Goal: Navigation & Orientation: Find specific page/section

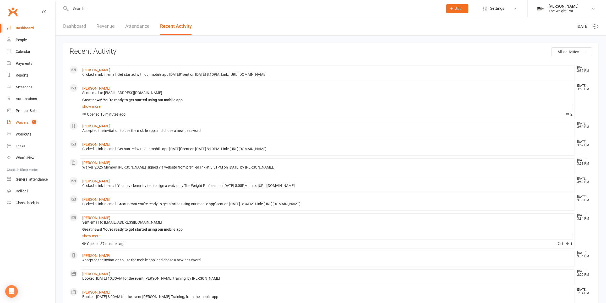
drag, startPoint x: 40, startPoint y: 119, endPoint x: 44, endPoint y: 119, distance: 3.7
click at [40, 119] on link "Waivers 1" at bounding box center [31, 123] width 48 height 12
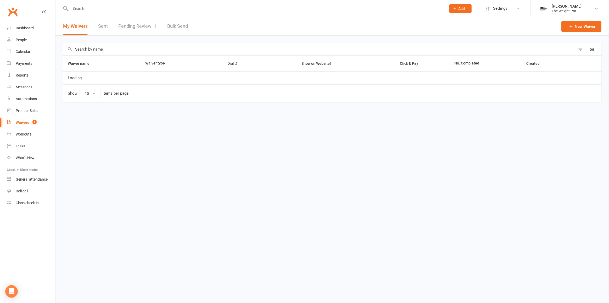
click at [129, 25] on link "Pending Review 1" at bounding box center [137, 26] width 39 height 18
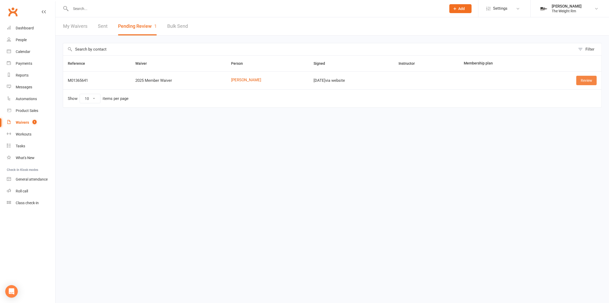
click at [591, 78] on link "Review" at bounding box center [587, 80] width 20 height 9
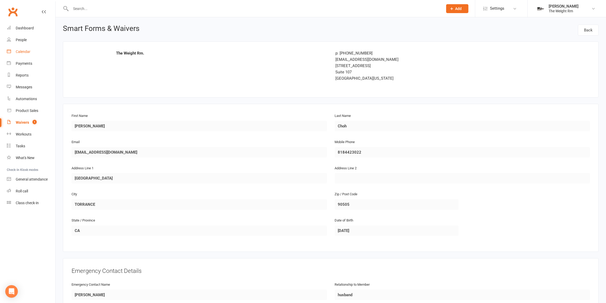
drag, startPoint x: 22, startPoint y: 51, endPoint x: 95, endPoint y: 70, distance: 76.2
click at [22, 51] on div "Calendar" at bounding box center [23, 52] width 15 height 4
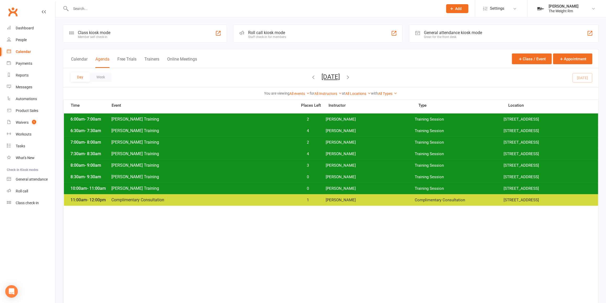
click at [351, 78] on icon "button" at bounding box center [348, 77] width 6 height 6
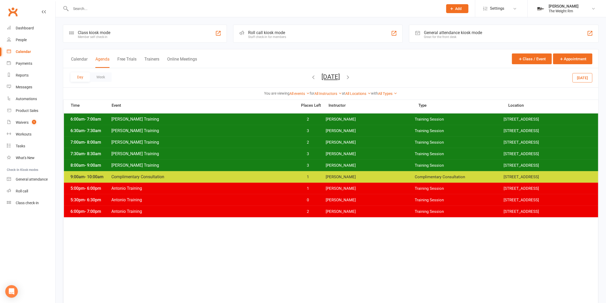
click at [326, 122] on div "6:00am - 7:00am [PERSON_NAME] Training 2 [PERSON_NAME] Training Session [STREET…" at bounding box center [331, 119] width 534 height 12
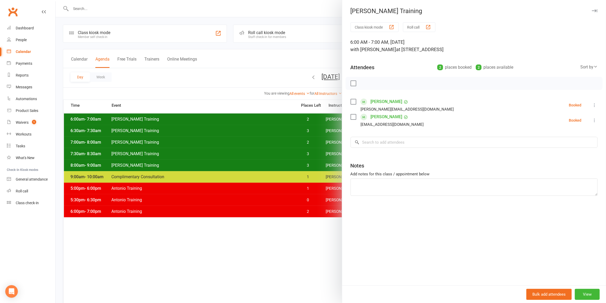
click at [306, 119] on div at bounding box center [331, 151] width 550 height 303
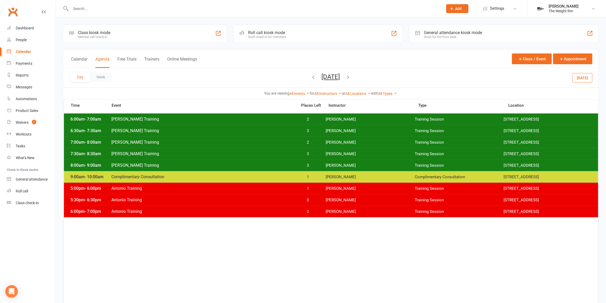
click at [315, 133] on div "6:30am - 7:30am [PERSON_NAME] Training 3 [PERSON_NAME] Training Session [STREET…" at bounding box center [331, 131] width 534 height 12
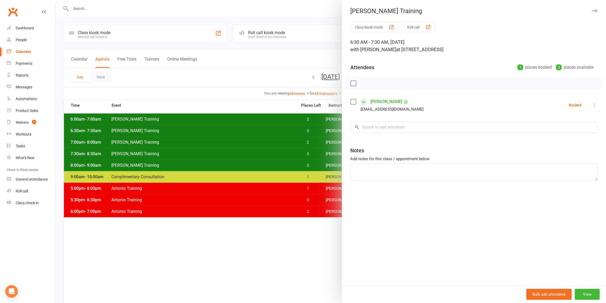
click at [300, 133] on div at bounding box center [331, 151] width 550 height 303
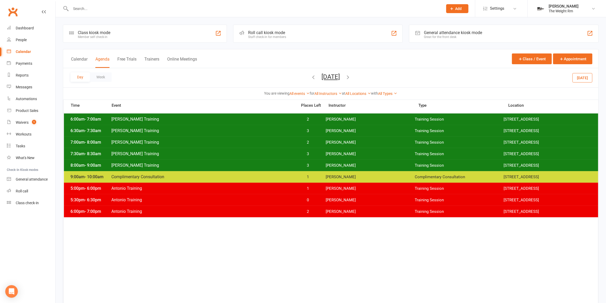
click at [307, 142] on span "2" at bounding box center [308, 142] width 28 height 5
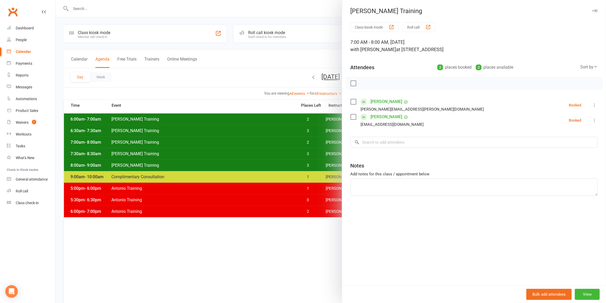
click at [307, 142] on div at bounding box center [331, 151] width 550 height 303
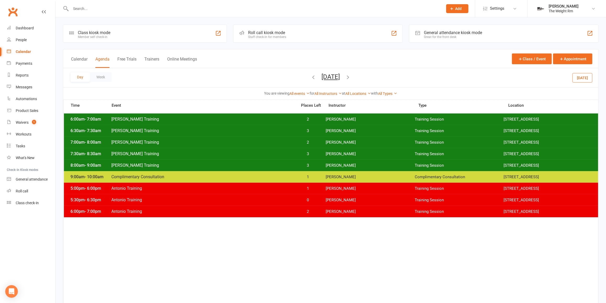
click at [314, 153] on span "3" at bounding box center [308, 153] width 28 height 5
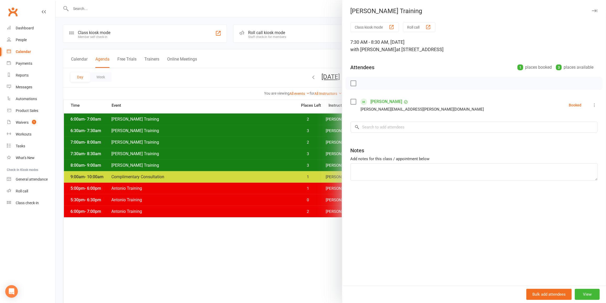
click at [305, 154] on div at bounding box center [331, 151] width 550 height 303
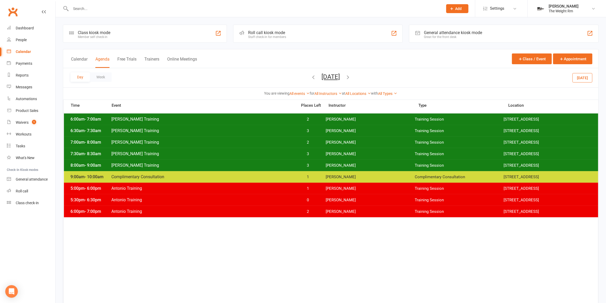
click at [310, 164] on span "3" at bounding box center [308, 165] width 28 height 5
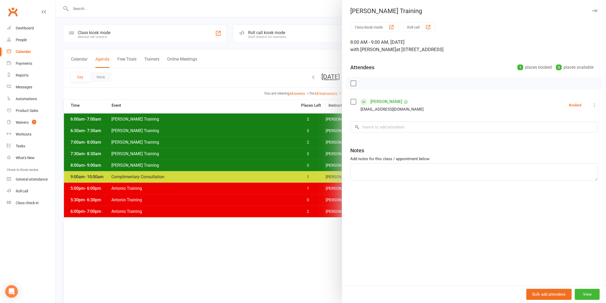
click at [310, 164] on div at bounding box center [331, 151] width 550 height 303
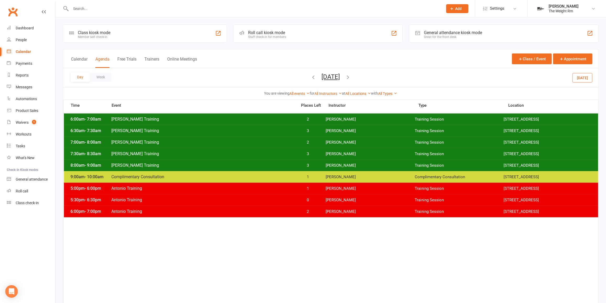
click at [285, 172] on div "9:00am - 10:00am Complimentary Consultation 1 [PERSON_NAME] Complimentary Consu…" at bounding box center [331, 177] width 534 height 12
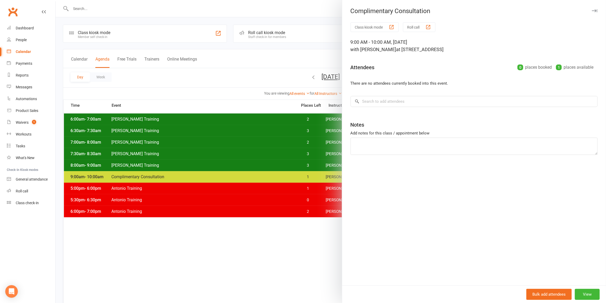
click at [284, 173] on div at bounding box center [331, 151] width 550 height 303
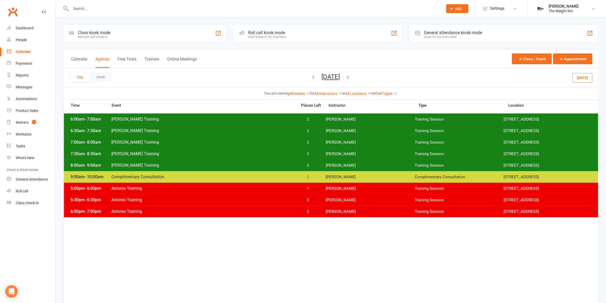
click at [303, 199] on span "0" at bounding box center [308, 199] width 28 height 5
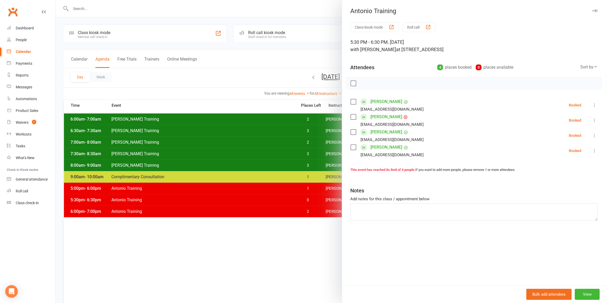
click at [300, 199] on div at bounding box center [331, 151] width 550 height 303
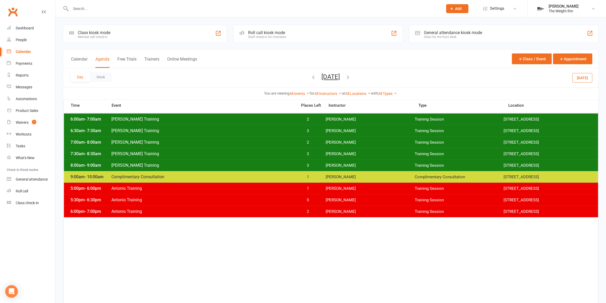
click at [306, 190] on span "1" at bounding box center [308, 188] width 28 height 5
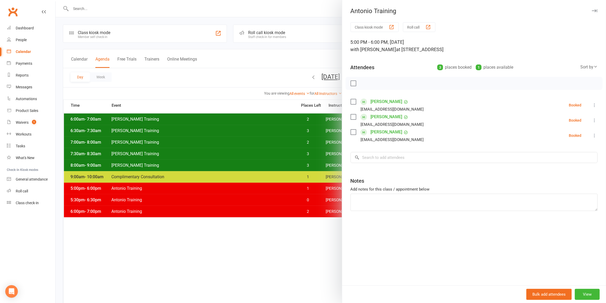
click at [306, 190] on div at bounding box center [331, 151] width 550 height 303
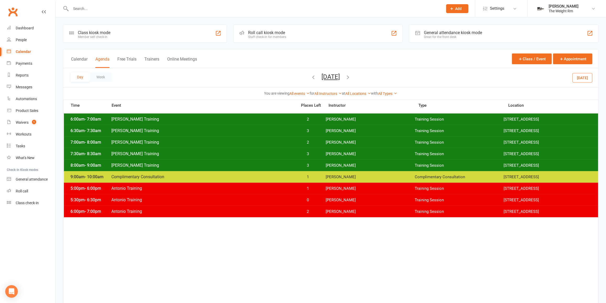
click at [306, 214] on div "6:00pm - 7:00pm Antonio Training 2 [PERSON_NAME] Training Session [STREET_ADDRE…" at bounding box center [331, 212] width 534 height 12
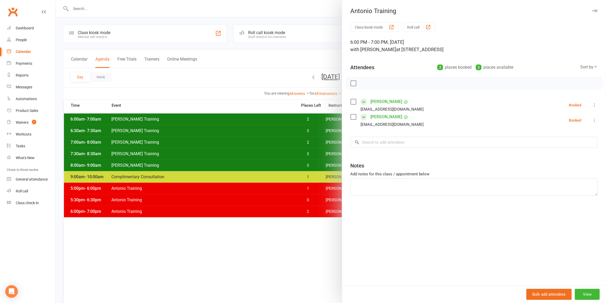
click at [306, 213] on div at bounding box center [331, 151] width 550 height 303
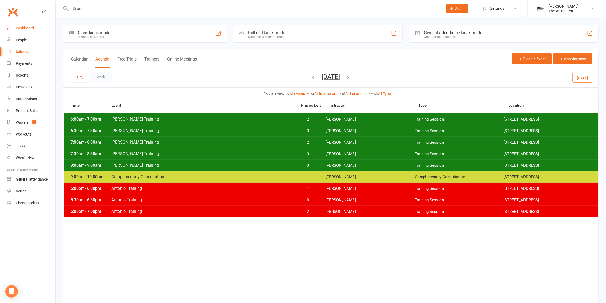
click at [19, 27] on div "Dashboard" at bounding box center [25, 28] width 18 height 4
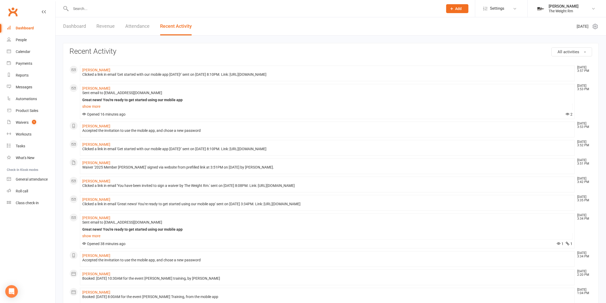
click at [72, 31] on link "Dashboard" at bounding box center [74, 26] width 23 height 18
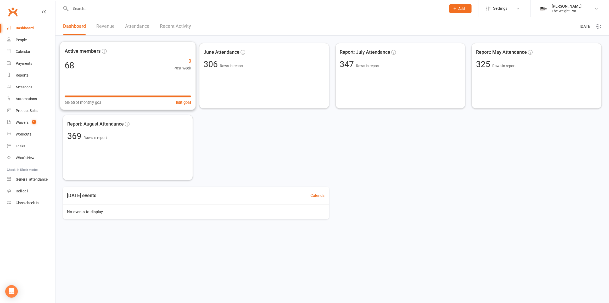
click at [108, 27] on link "Revenue" at bounding box center [105, 26] width 18 height 18
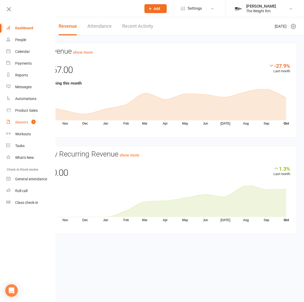
click at [34, 121] on span "1" at bounding box center [33, 122] width 4 height 4
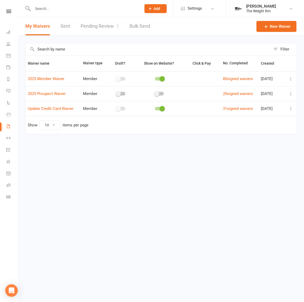
click at [96, 28] on link "Pending Review 1" at bounding box center [100, 26] width 39 height 18
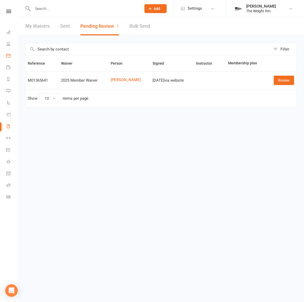
click at [11, 55] on link "Calendar" at bounding box center [12, 56] width 12 height 12
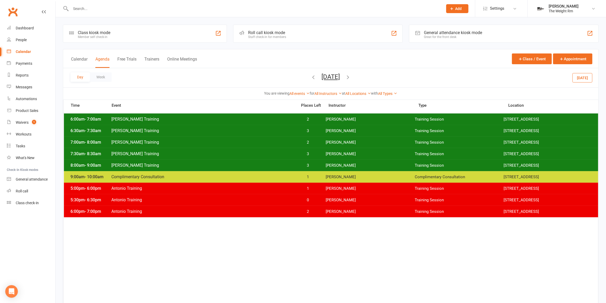
click at [326, 120] on span "[PERSON_NAME]" at bounding box center [370, 119] width 89 height 5
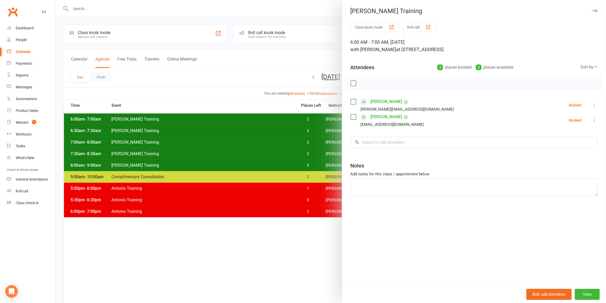
click at [262, 106] on div at bounding box center [331, 151] width 550 height 303
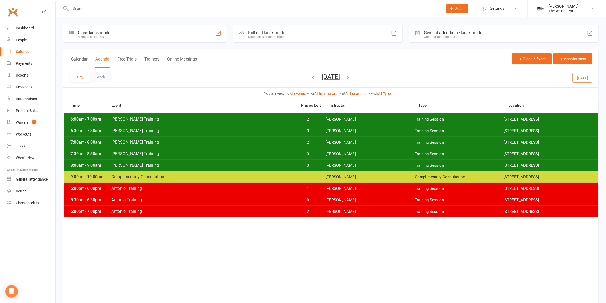
click at [269, 127] on div "6:30am - 7:30am [PERSON_NAME] Training 3 [PERSON_NAME] Training Session [STREET…" at bounding box center [331, 131] width 534 height 12
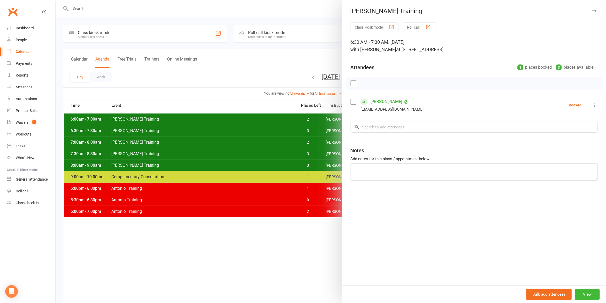
drag, startPoint x: 269, startPoint y: 126, endPoint x: 269, endPoint y: 134, distance: 8.1
click at [269, 127] on div at bounding box center [331, 151] width 550 height 303
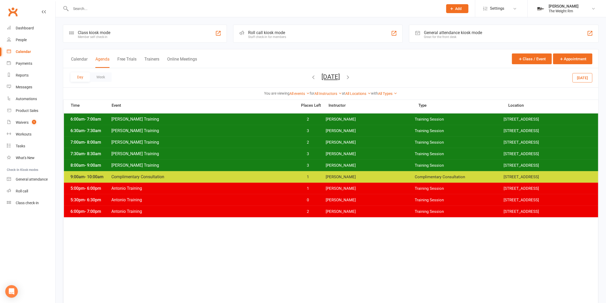
click at [273, 141] on span "[PERSON_NAME] Training" at bounding box center [202, 142] width 183 height 5
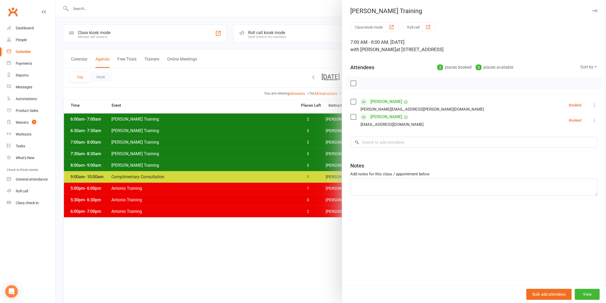
click at [273, 141] on div at bounding box center [331, 151] width 550 height 303
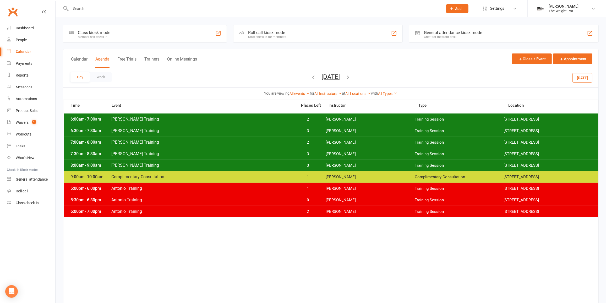
click at [277, 152] on span "[PERSON_NAME] Training" at bounding box center [202, 153] width 183 height 5
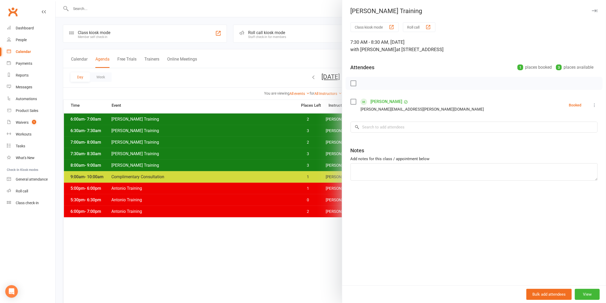
click at [277, 152] on div at bounding box center [331, 151] width 550 height 303
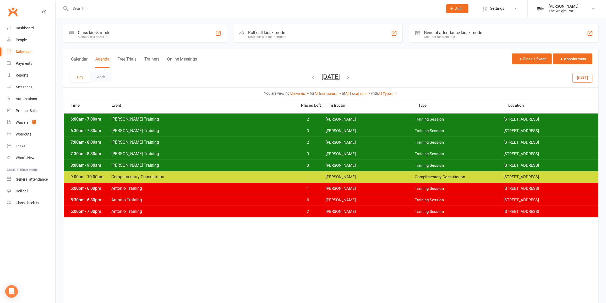
click at [335, 157] on div "7:30am - 8:30am [PERSON_NAME] Training 3 [PERSON_NAME] Training Session [STREET…" at bounding box center [331, 154] width 534 height 12
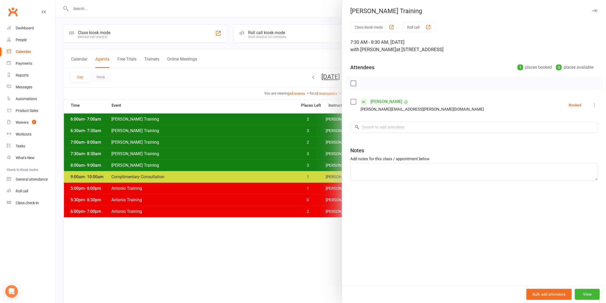
click at [300, 147] on div at bounding box center [331, 151] width 550 height 303
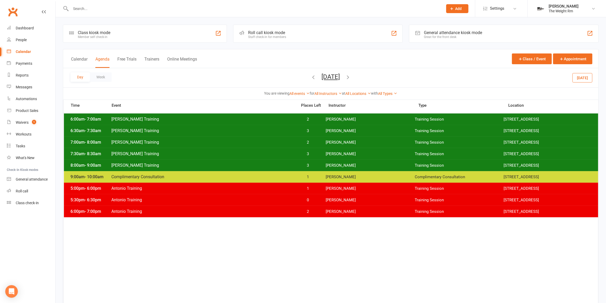
click at [306, 162] on div "8:00am - 9:00am [PERSON_NAME] Training 3 [PERSON_NAME] Training Session [STREET…" at bounding box center [331, 166] width 534 height 12
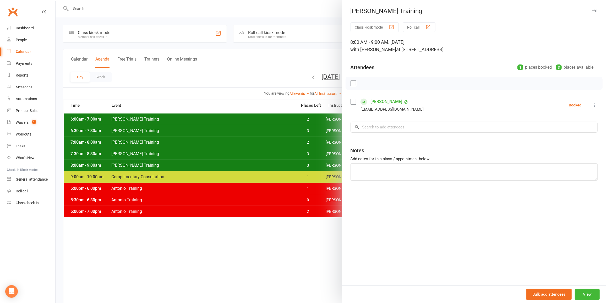
click at [286, 117] on div at bounding box center [331, 151] width 550 height 303
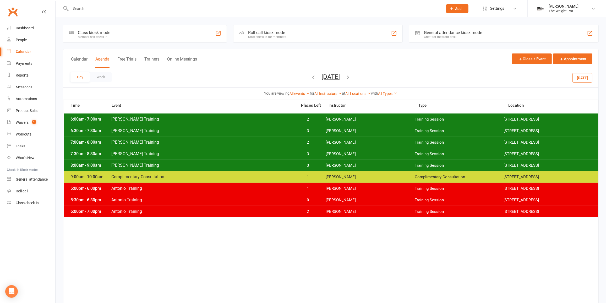
click at [286, 117] on span "[PERSON_NAME] Training" at bounding box center [202, 119] width 183 height 5
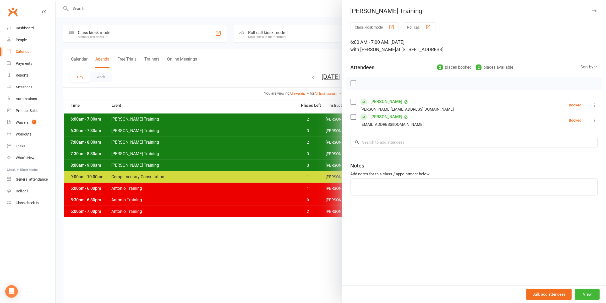
click at [285, 117] on div at bounding box center [331, 151] width 550 height 303
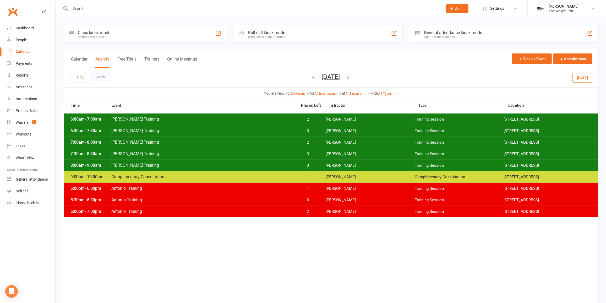
click at [291, 128] on span "[PERSON_NAME] Training" at bounding box center [202, 130] width 183 height 5
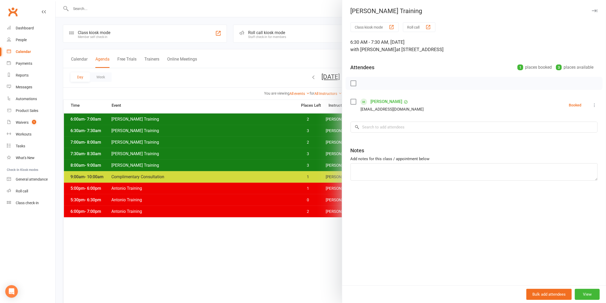
click at [291, 129] on div at bounding box center [331, 151] width 550 height 303
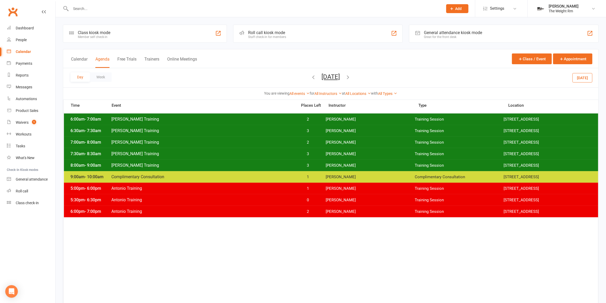
click at [293, 137] on div "7:00am - 8:00am [PERSON_NAME] Training 2 [PERSON_NAME] Training Session [STREET…" at bounding box center [331, 142] width 534 height 12
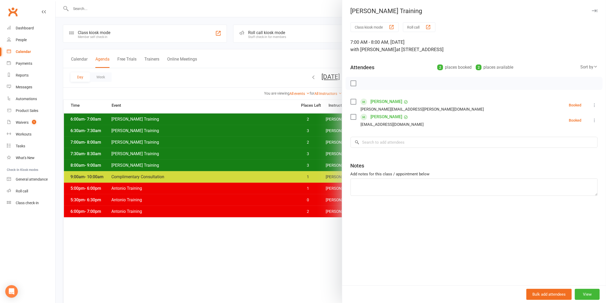
click at [293, 138] on div at bounding box center [331, 151] width 550 height 303
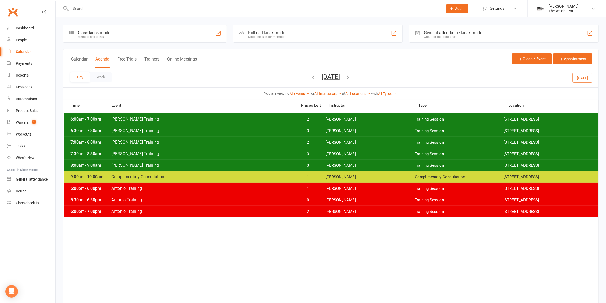
click at [282, 131] on span "[PERSON_NAME] Training" at bounding box center [202, 130] width 183 height 5
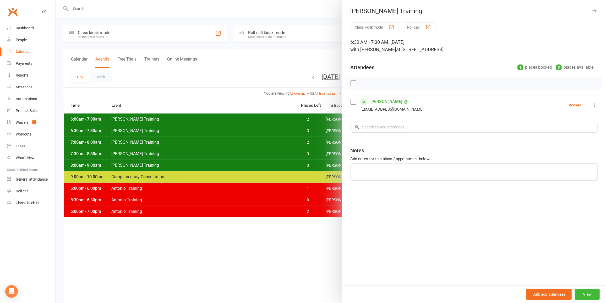
drag, startPoint x: 282, startPoint y: 132, endPoint x: 162, endPoint y: 130, distance: 119.7
click at [162, 130] on div at bounding box center [331, 151] width 550 height 303
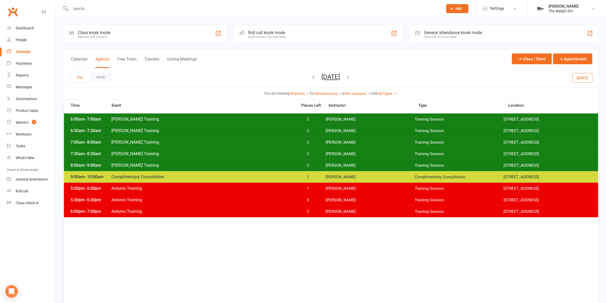
click at [63, 100] on div "6:00am - 7:00am [PERSON_NAME] Training 2 [PERSON_NAME] Training Session [STREET…" at bounding box center [63, 100] width 0 height 0
click at [171, 146] on div "7:00am - 8:00am [PERSON_NAME] Training 2 [PERSON_NAME] Training Session [STREET…" at bounding box center [331, 142] width 534 height 12
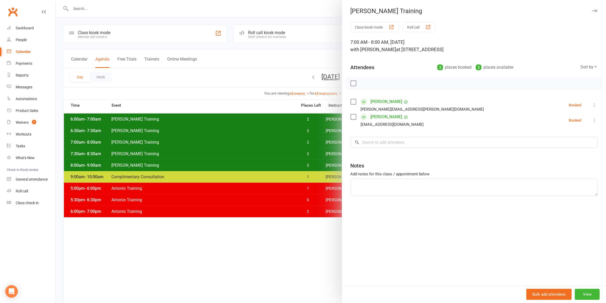
click at [172, 146] on div at bounding box center [331, 151] width 550 height 303
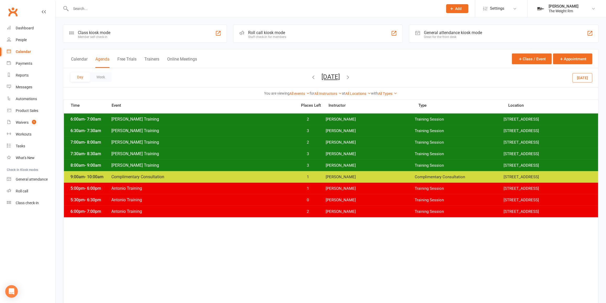
click at [171, 152] on span "[PERSON_NAME] Training" at bounding box center [202, 153] width 183 height 5
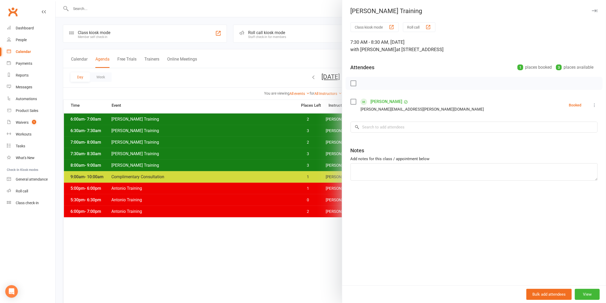
click at [220, 136] on div at bounding box center [331, 151] width 550 height 303
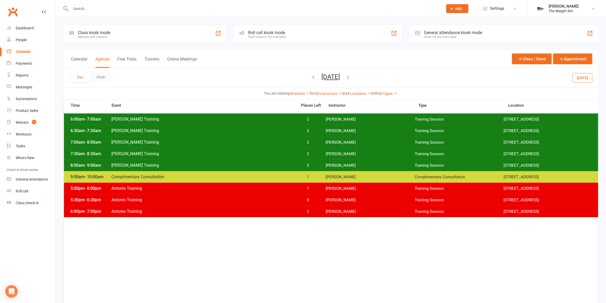
click at [222, 163] on span "[PERSON_NAME] Training" at bounding box center [202, 165] width 183 height 5
